Goal: Information Seeking & Learning: Learn about a topic

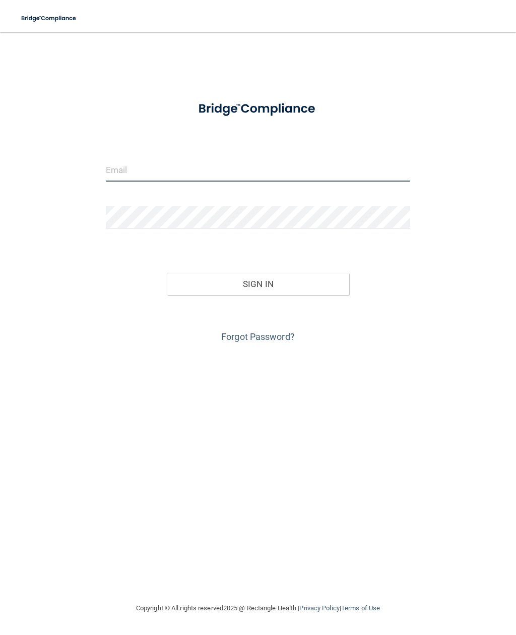
click at [269, 172] on input "email" at bounding box center [258, 170] width 305 height 23
type input "[PERSON_NAME][EMAIL_ADDRESS][DOMAIN_NAME]"
click at [308, 287] on button "Sign In" at bounding box center [258, 284] width 183 height 22
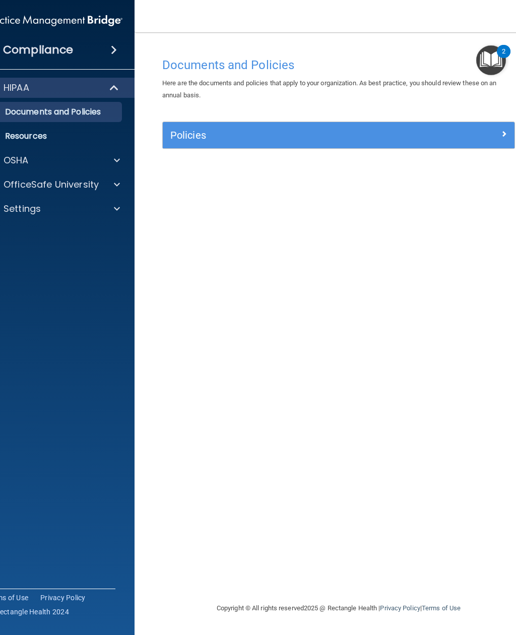
click at [96, 93] on div "HIPAA" at bounding box center [40, 88] width 125 height 12
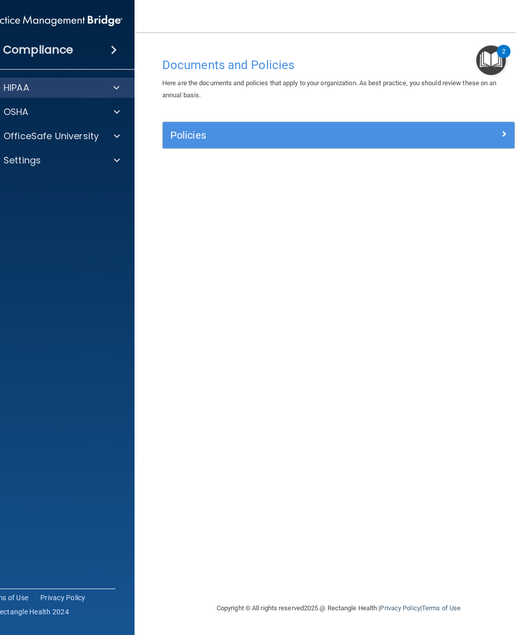
click at [114, 87] on span at bounding box center [116, 88] width 6 height 12
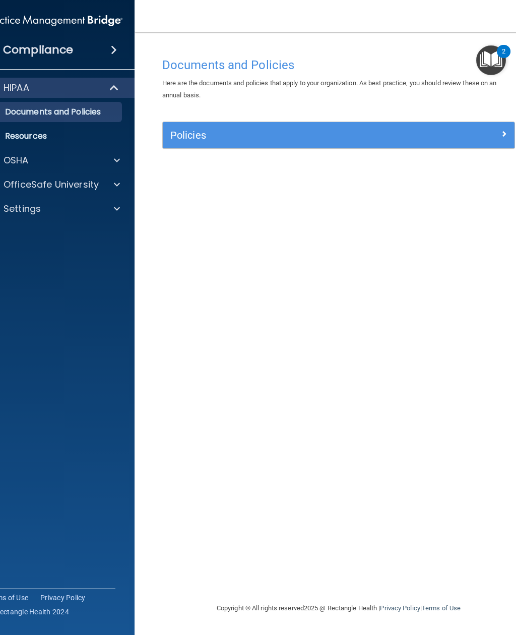
click at [463, 138] on div "Policies" at bounding box center [339, 135] width 352 height 16
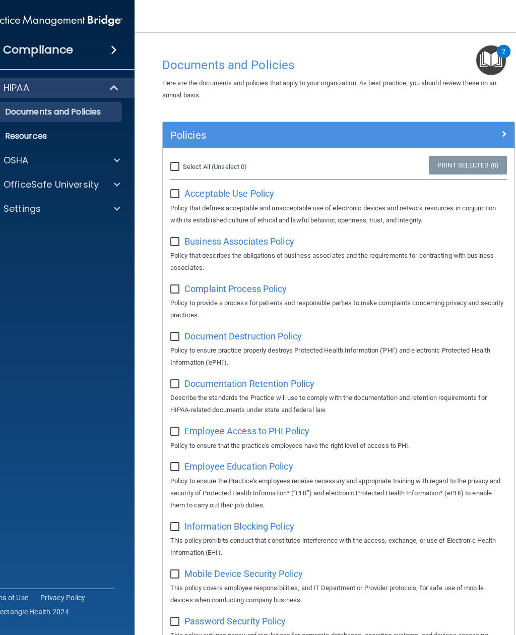
click at [253, 195] on span "Acceptable Use Policy" at bounding box center [230, 193] width 90 height 11
click at [177, 185] on label at bounding box center [176, 191] width 13 height 12
click at [177, 190] on input "checkbox" at bounding box center [176, 194] width 12 height 8
checkbox input "true"
click at [217, 238] on span "Business Associates Policy" at bounding box center [240, 241] width 110 height 11
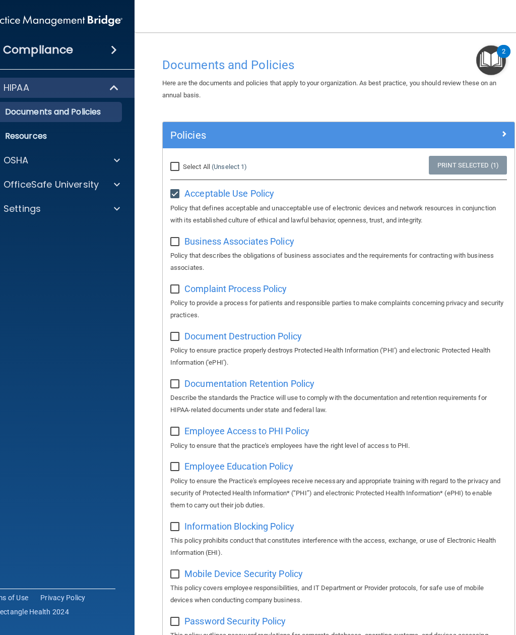
click at [178, 238] on input "checkbox" at bounding box center [176, 242] width 12 height 8
checkbox input "true"
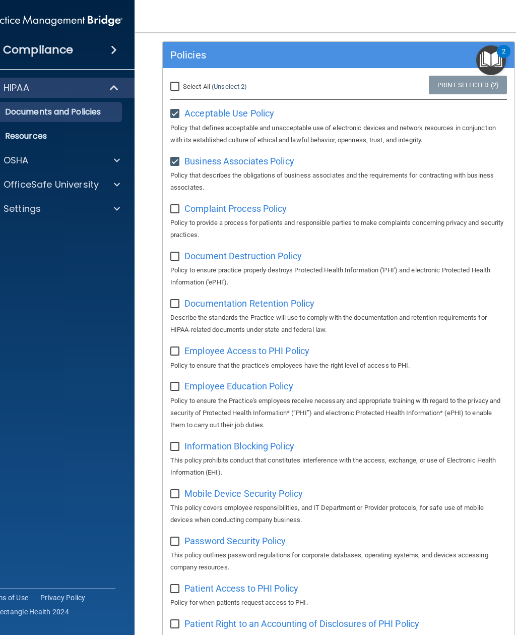
scroll to position [81, 0]
click at [295, 299] on span "Documentation Retention Policy" at bounding box center [250, 302] width 130 height 11
click at [178, 252] on input "checkbox" at bounding box center [176, 256] width 12 height 8
checkbox input "true"
click at [178, 205] on input "checkbox" at bounding box center [176, 209] width 12 height 8
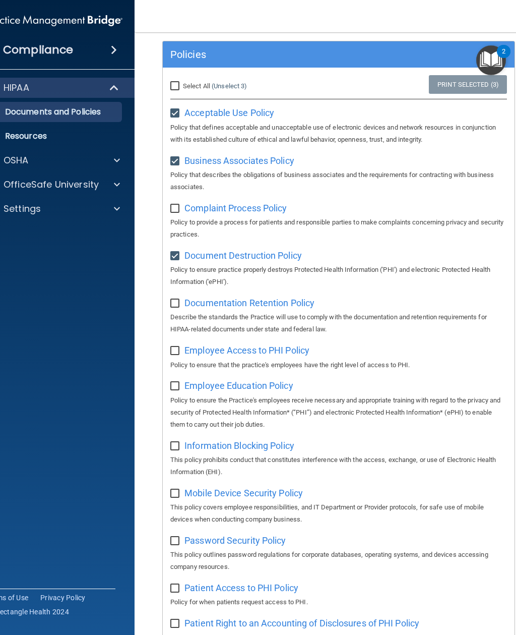
checkbox input "true"
click at [179, 300] on input "checkbox" at bounding box center [176, 304] width 12 height 8
checkbox input "true"
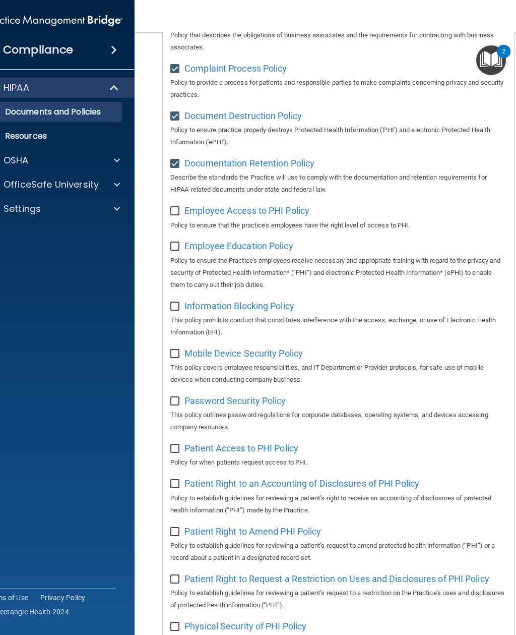
scroll to position [221, 0]
click at [23, 162] on p "OSHA" at bounding box center [16, 160] width 25 height 12
click at [61, 230] on p "OfficeSafe University" at bounding box center [51, 233] width 95 height 12
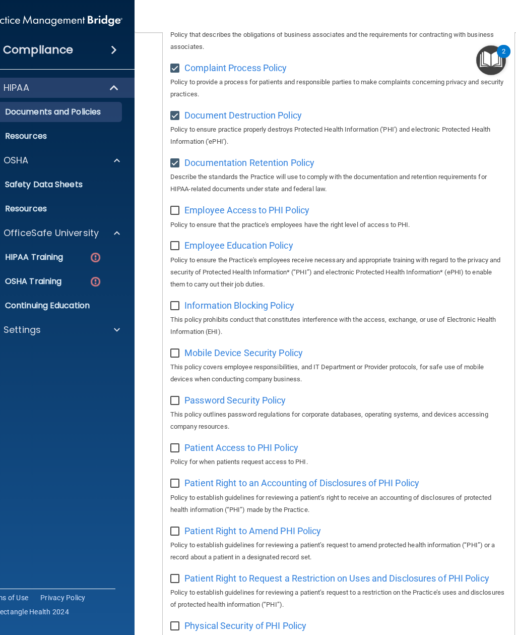
click at [53, 250] on link "HIPAA Training" at bounding box center [42, 257] width 159 height 20
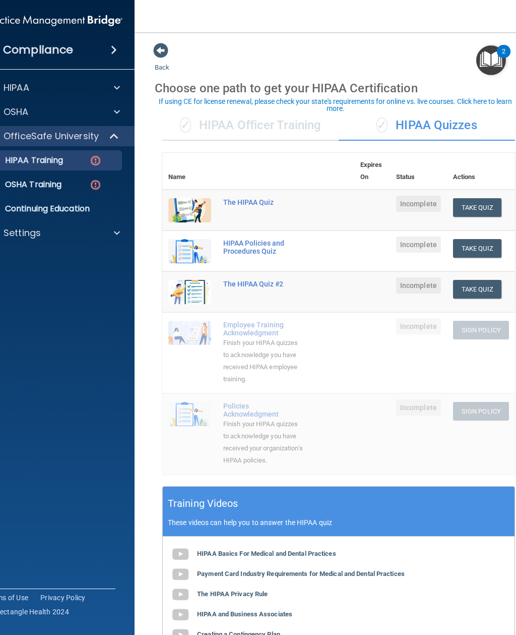
click at [478, 204] on button "Take Quiz" at bounding box center [477, 207] width 48 height 19
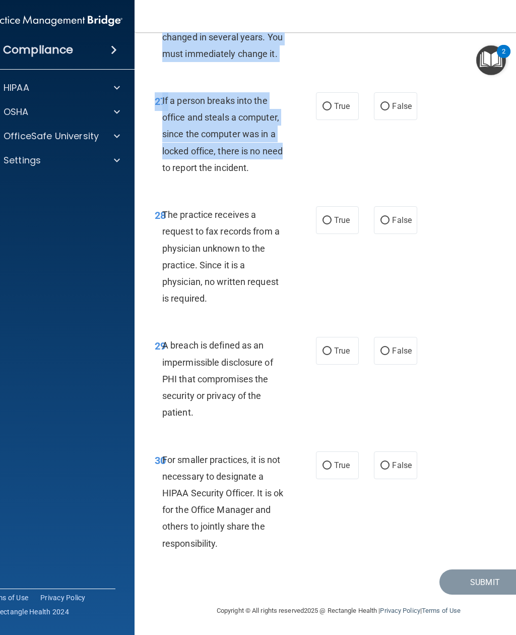
scroll to position [3168, 0]
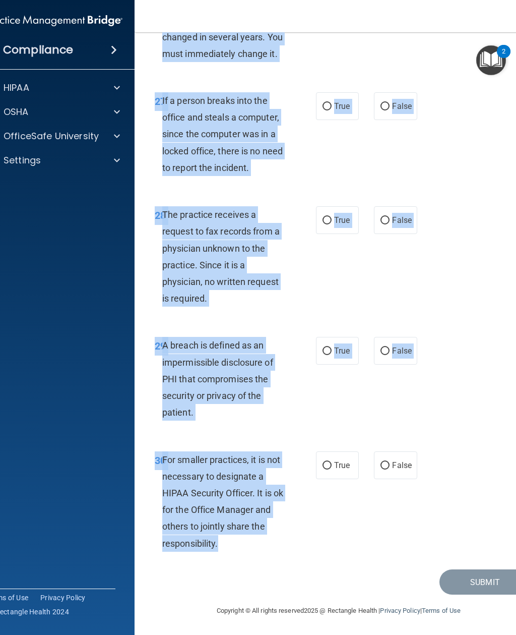
click at [460, 135] on div "27 If a person breaks into the office and steals a computer, since the computer…" at bounding box center [338, 137] width 383 height 114
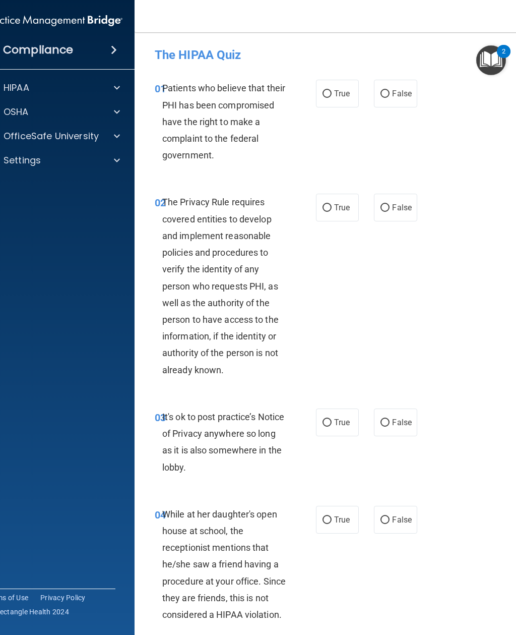
scroll to position [0, 0]
click at [329, 95] on input "True" at bounding box center [327, 94] width 9 height 8
radio input "true"
click at [326, 207] on input "True" at bounding box center [327, 208] width 9 height 8
radio input "true"
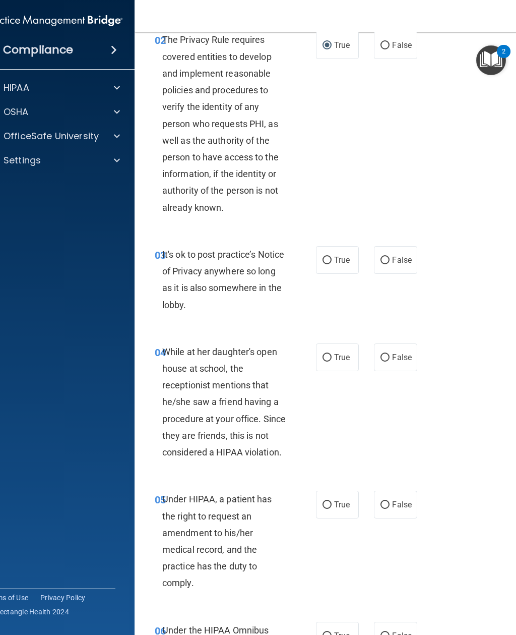
scroll to position [163, 0]
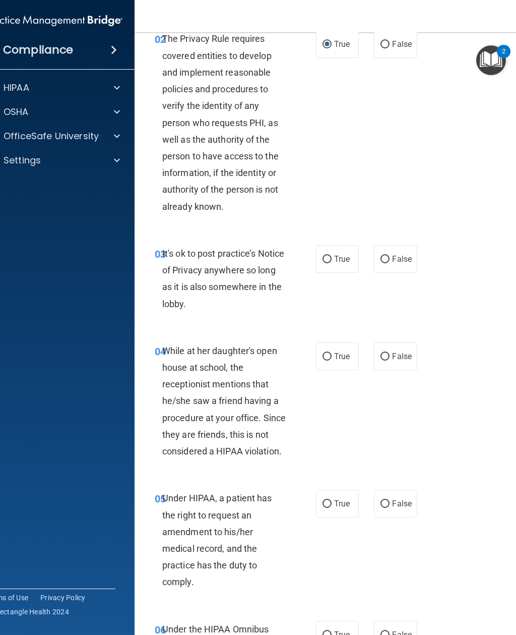
click at [388, 260] on input "False" at bounding box center [385, 260] width 9 height 8
radio input "true"
click at [388, 353] on input "False" at bounding box center [385, 357] width 9 height 8
radio input "true"
click at [386, 500] on input "False" at bounding box center [385, 504] width 9 height 8
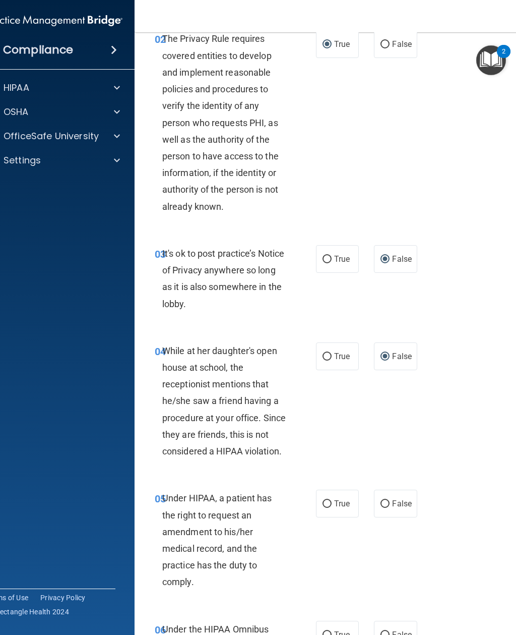
radio input "true"
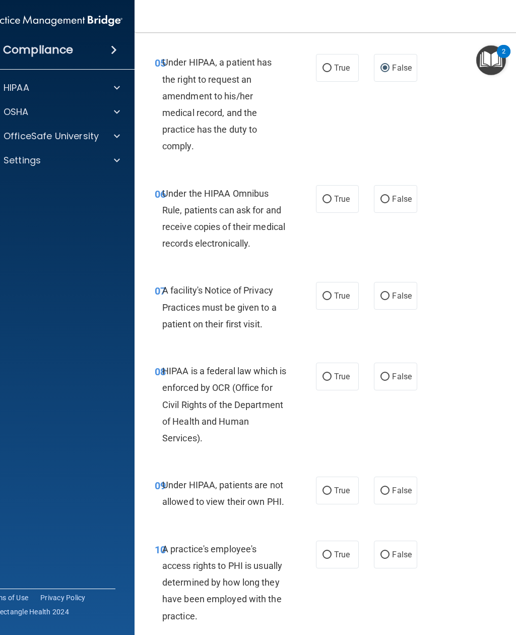
scroll to position [600, 0]
click at [329, 196] on input "True" at bounding box center [327, 199] width 9 height 8
radio input "true"
click at [334, 283] on label "True" at bounding box center [337, 295] width 43 height 28
click at [332, 292] on input "True" at bounding box center [327, 296] width 9 height 8
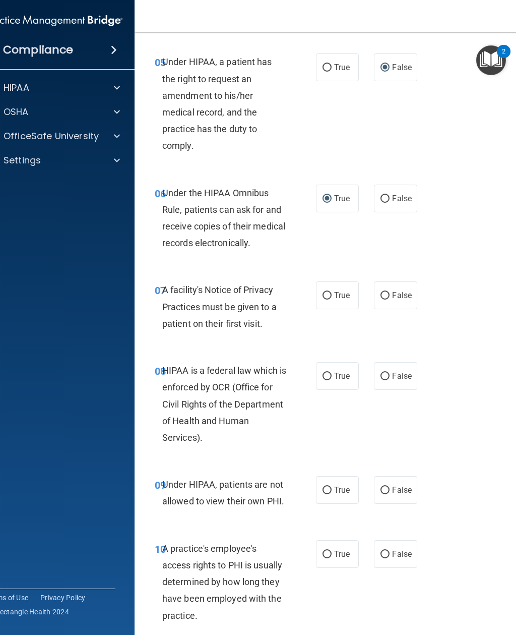
radio input "true"
click at [330, 373] on input "True" at bounding box center [327, 377] width 9 height 8
radio input "true"
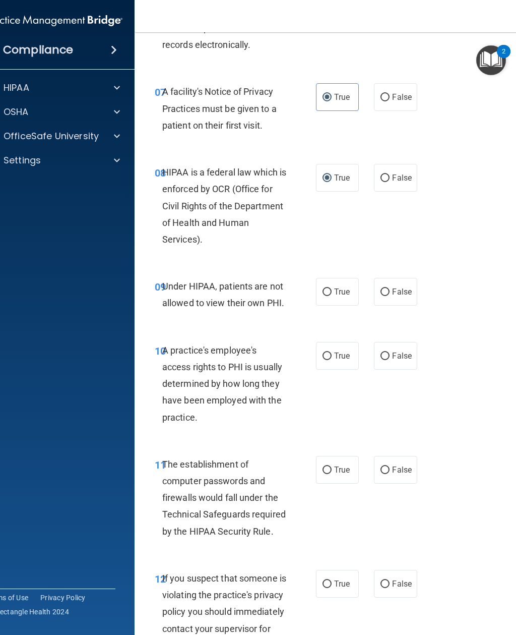
scroll to position [802, 0]
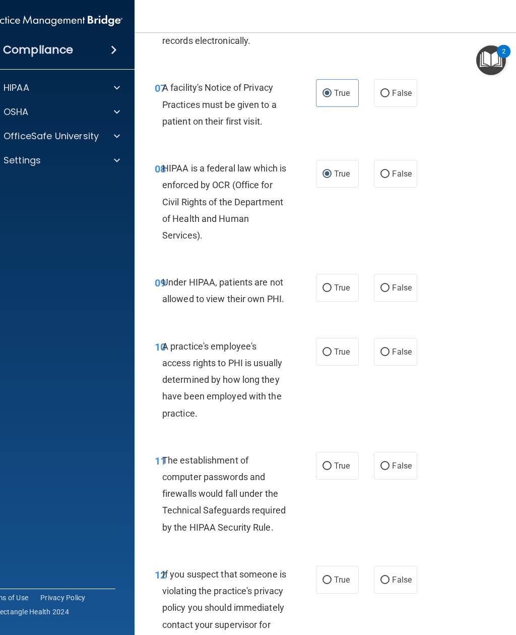
click at [389, 284] on input "False" at bounding box center [385, 288] width 9 height 8
radio input "true"
click at [390, 340] on label "False" at bounding box center [395, 352] width 43 height 28
click at [390, 348] on input "False" at bounding box center [385, 352] width 9 height 8
radio input "true"
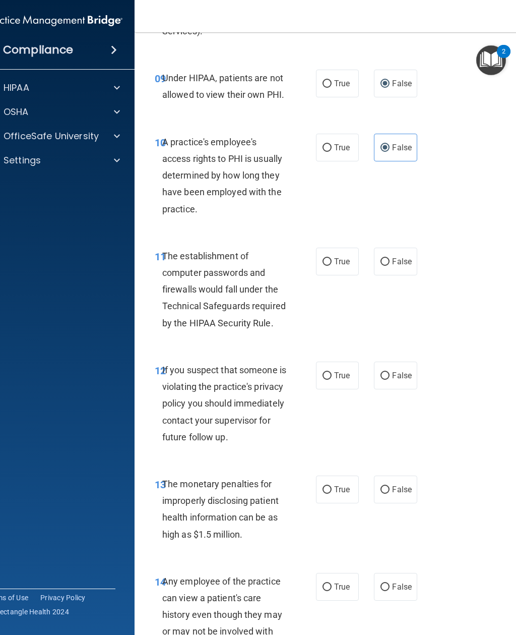
scroll to position [1008, 0]
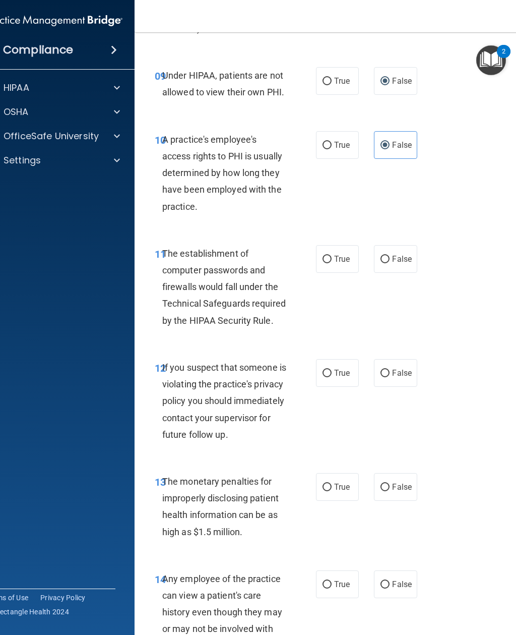
click at [331, 249] on label "True" at bounding box center [337, 259] width 43 height 28
click at [331, 256] on input "True" at bounding box center [327, 260] width 9 height 8
radio input "true"
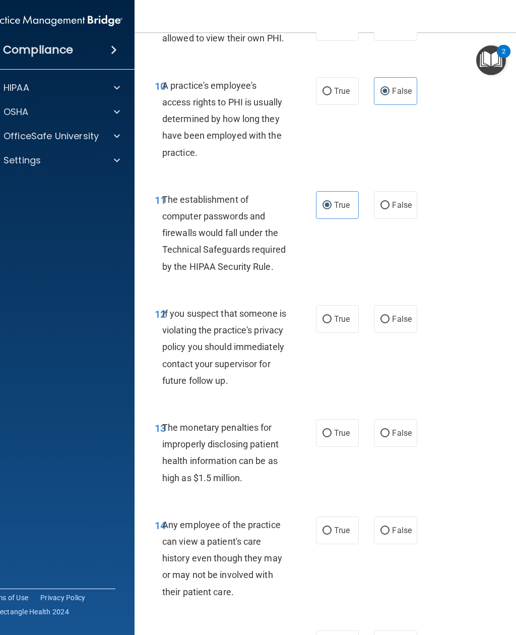
scroll to position [1070, 0]
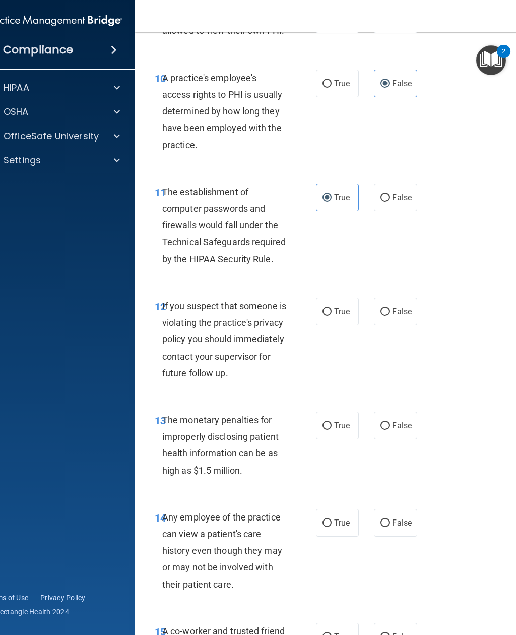
click at [329, 308] on input "True" at bounding box center [327, 312] width 9 height 8
radio input "true"
click at [329, 430] on input "True" at bounding box center [327, 426] width 9 height 8
radio input "true"
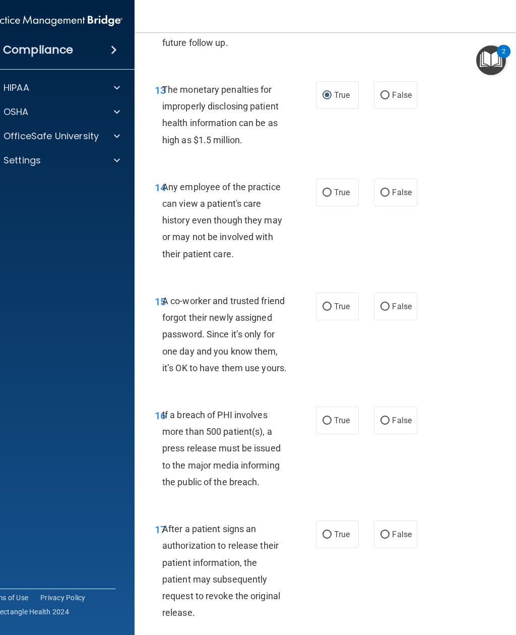
scroll to position [1401, 0]
click at [387, 196] on input "False" at bounding box center [385, 193] width 9 height 8
radio input "true"
click at [387, 310] on input "False" at bounding box center [385, 307] width 9 height 8
radio input "true"
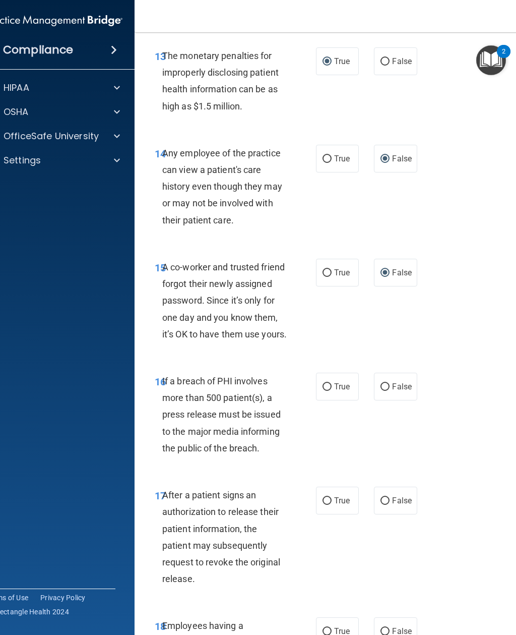
scroll to position [1435, 0]
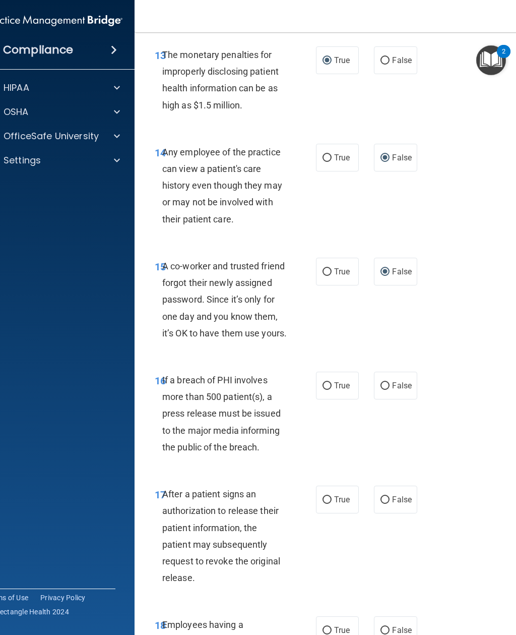
click at [331, 390] on input "True" at bounding box center [327, 386] width 9 height 8
radio input "true"
click at [328, 504] on input "True" at bounding box center [327, 500] width 9 height 8
radio input "true"
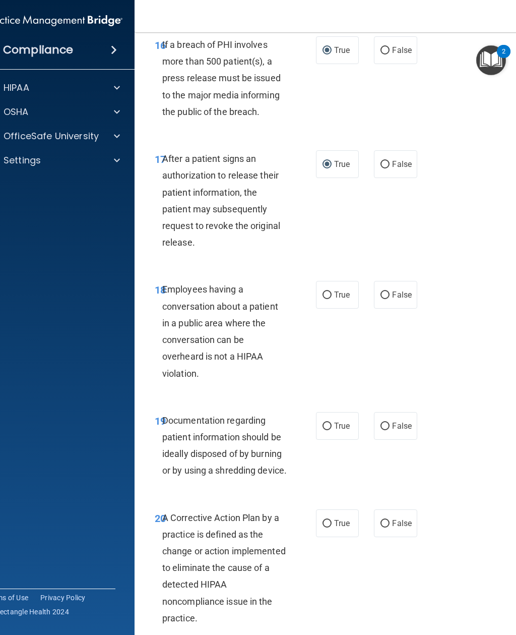
scroll to position [1773, 0]
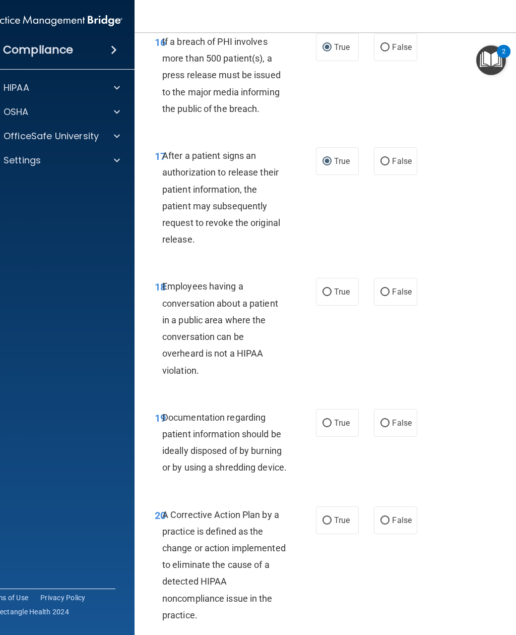
click at [384, 296] on input "False" at bounding box center [385, 292] width 9 height 8
radio input "true"
click at [329, 427] on input "True" at bounding box center [327, 424] width 9 height 8
radio input "true"
click at [329, 524] on input "True" at bounding box center [327, 521] width 9 height 8
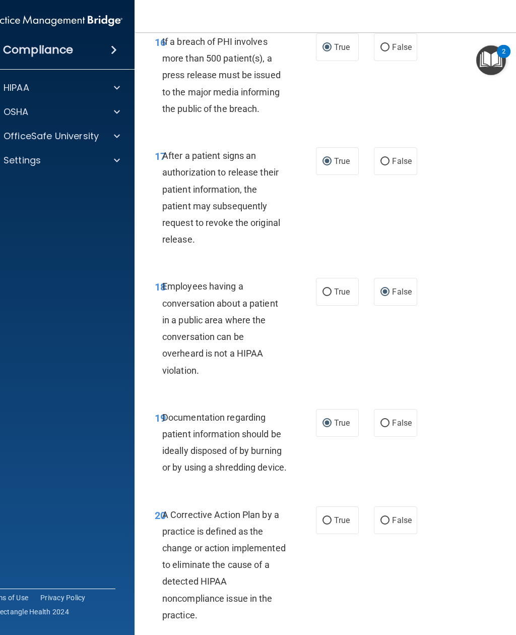
radio input "true"
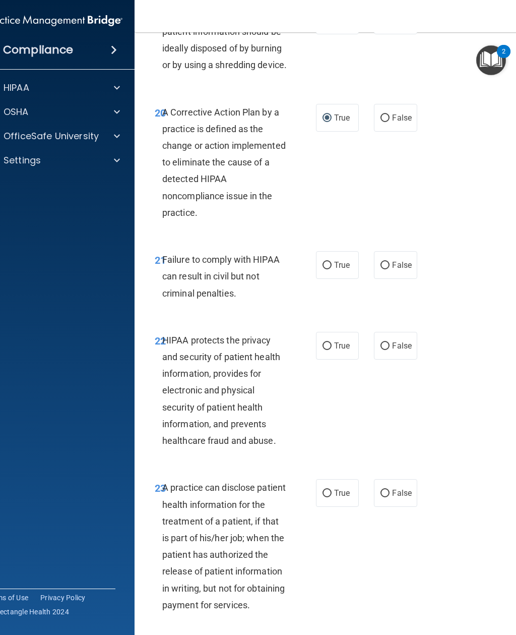
scroll to position [2182, 0]
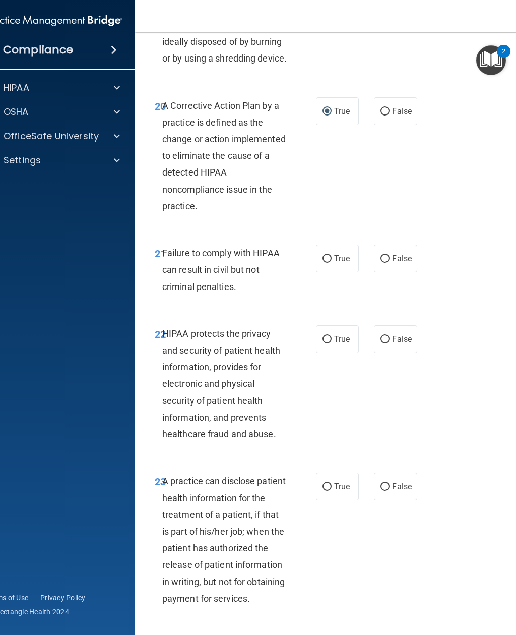
click at [387, 263] on input "False" at bounding box center [385, 259] width 9 height 8
radio input "true"
click at [321, 353] on label "True" at bounding box center [337, 339] width 43 height 28
click at [323, 343] on input "True" at bounding box center [327, 340] width 9 height 8
radio input "true"
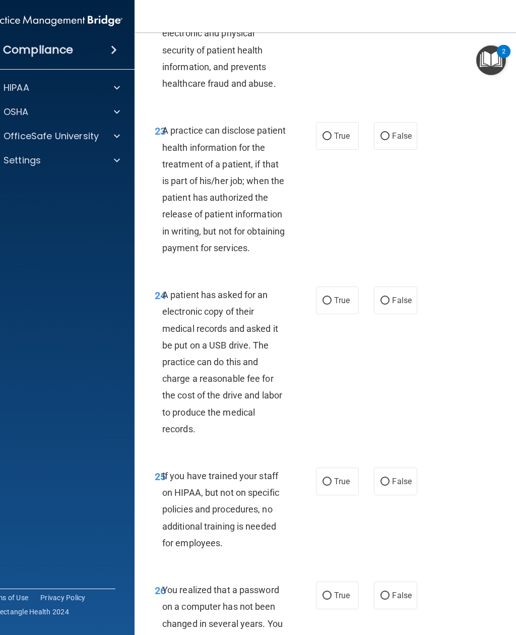
scroll to position [2533, 0]
click at [382, 140] on input "False" at bounding box center [385, 136] width 9 height 8
radio input "true"
click at [323, 314] on label "True" at bounding box center [337, 300] width 43 height 28
click at [323, 304] on input "True" at bounding box center [327, 300] width 9 height 8
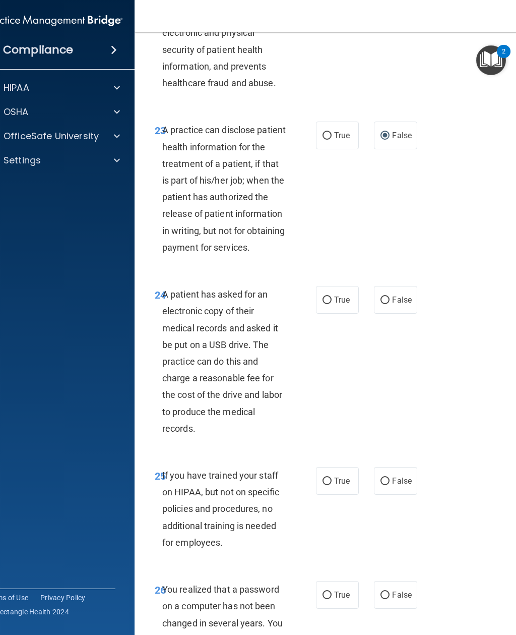
radio input "true"
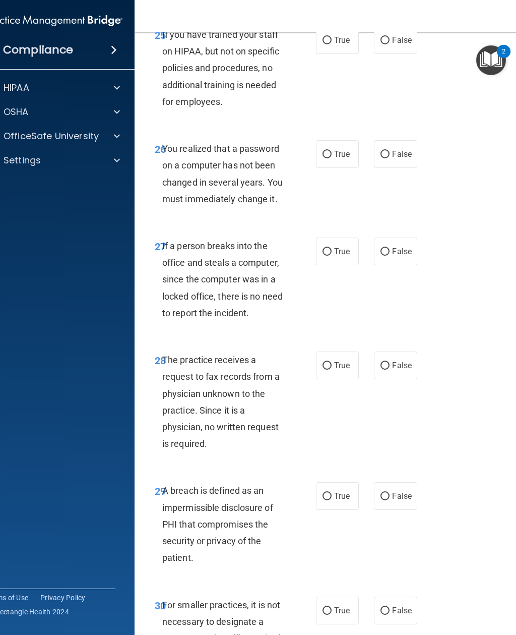
scroll to position [2976, 0]
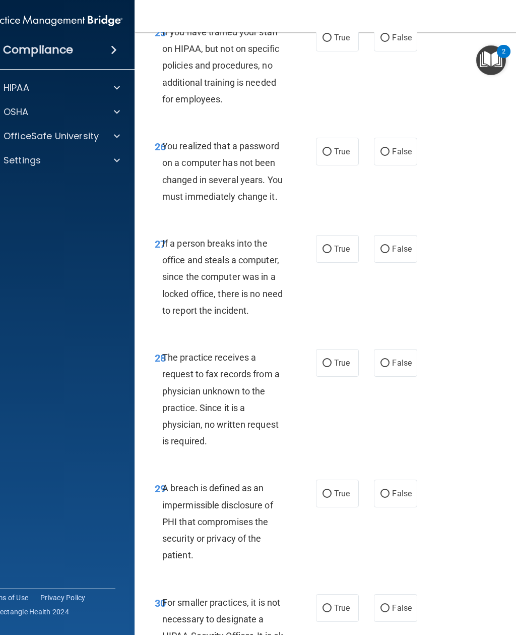
click at [387, 42] on input "False" at bounding box center [385, 38] width 9 height 8
radio input "true"
click at [330, 156] on input "True" at bounding box center [327, 152] width 9 height 8
radio input "true"
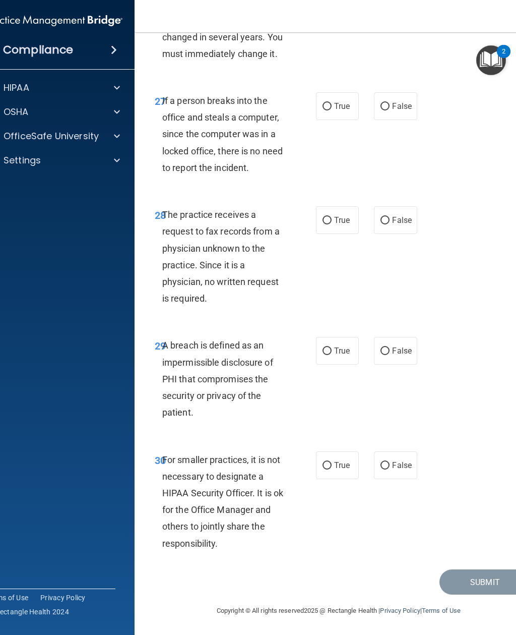
scroll to position [3168, 0]
click at [386, 109] on input "False" at bounding box center [385, 107] width 9 height 8
radio input "true"
click at [387, 224] on input "False" at bounding box center [385, 221] width 9 height 8
radio input "true"
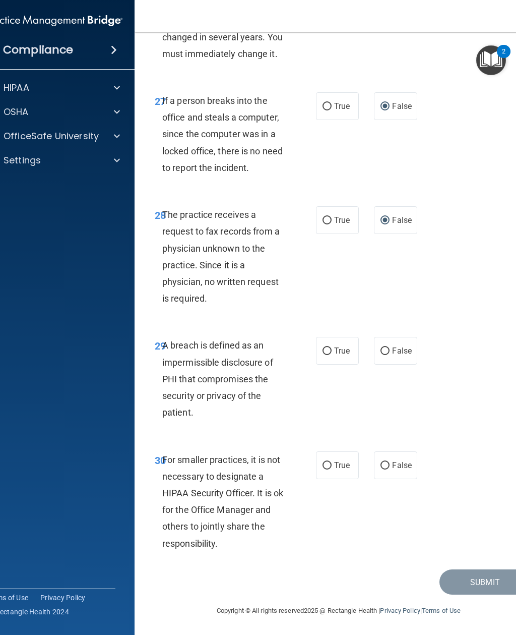
click at [335, 350] on span "True" at bounding box center [342, 351] width 16 height 10
click at [332, 350] on input "True" at bounding box center [327, 351] width 9 height 8
radio input "true"
click at [390, 465] on input "False" at bounding box center [385, 466] width 9 height 8
radio input "true"
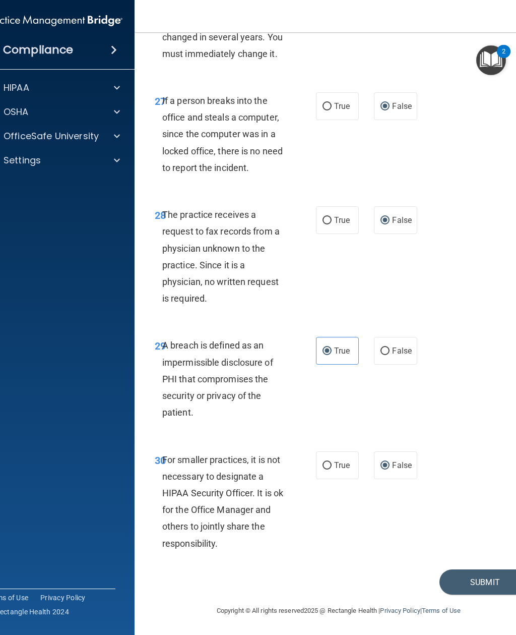
click at [476, 586] on button "Submit" at bounding box center [485, 582] width 91 height 26
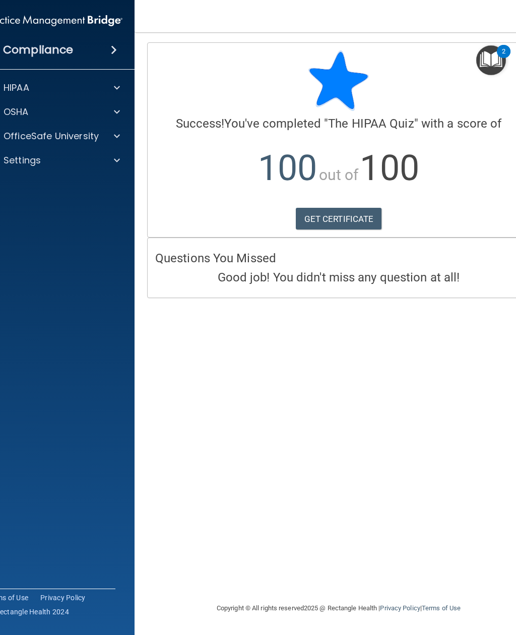
click at [364, 217] on link "GET CERTIFICATE" at bounding box center [339, 219] width 86 height 22
click at [114, 93] on span at bounding box center [117, 88] width 6 height 12
click at [105, 113] on p "Documents and Policies" at bounding box center [49, 112] width 138 height 10
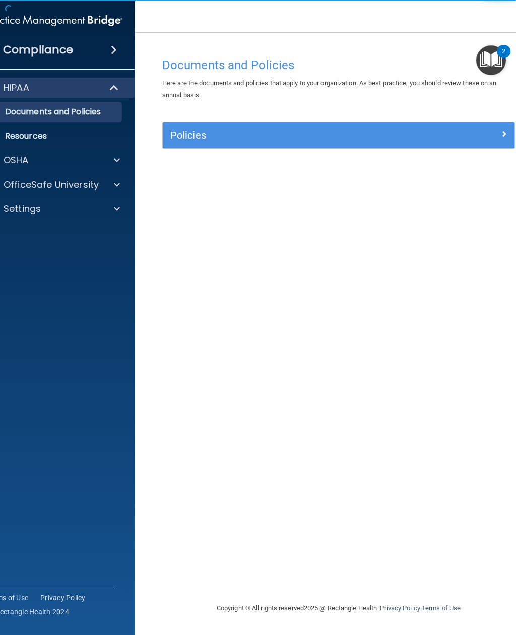
click at [490, 137] on div at bounding box center [471, 133] width 88 height 12
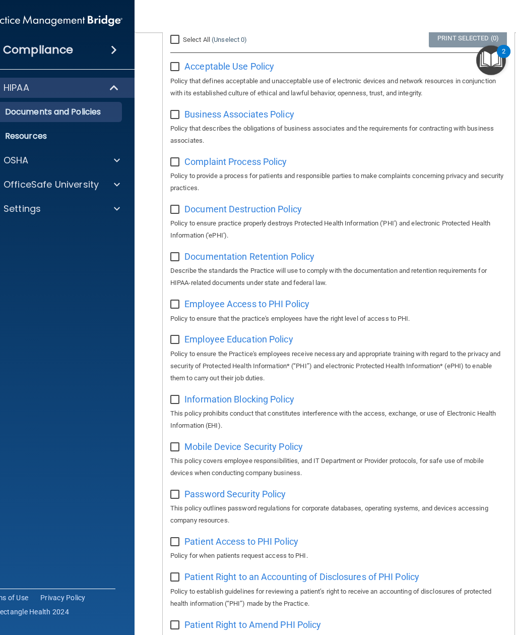
scroll to position [128, 0]
click at [296, 301] on span "Employee Access to PHI Policy" at bounding box center [247, 303] width 125 height 11
click at [72, 135] on p "Resources" at bounding box center [49, 136] width 138 height 10
